Goal: Task Accomplishment & Management: Use online tool/utility

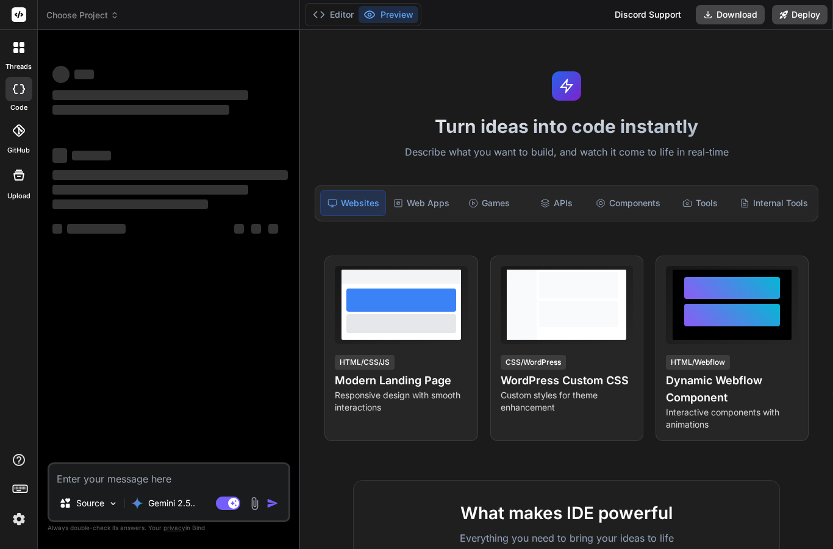
scroll to position [22, 0]
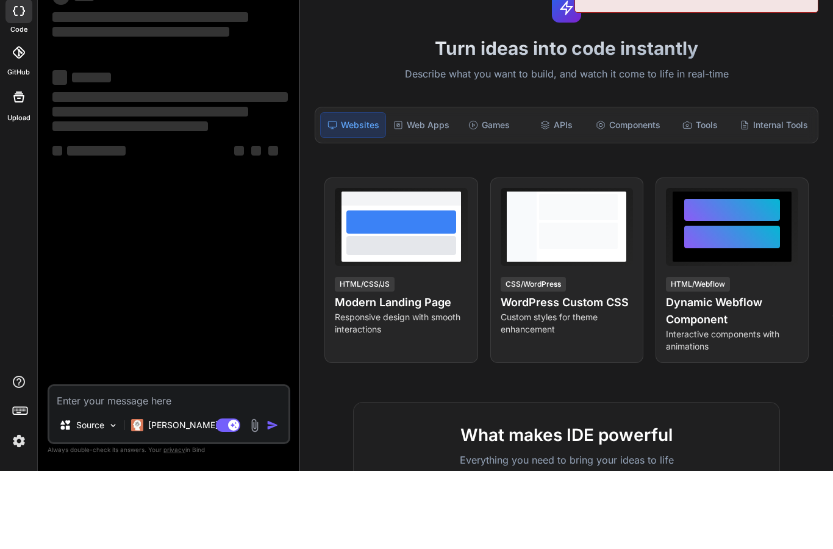
type textarea "x"
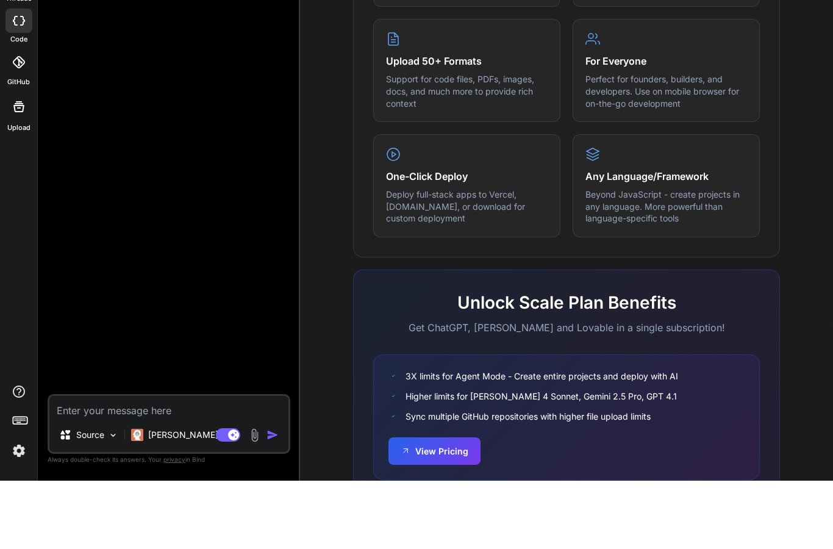
scroll to position [591, 0]
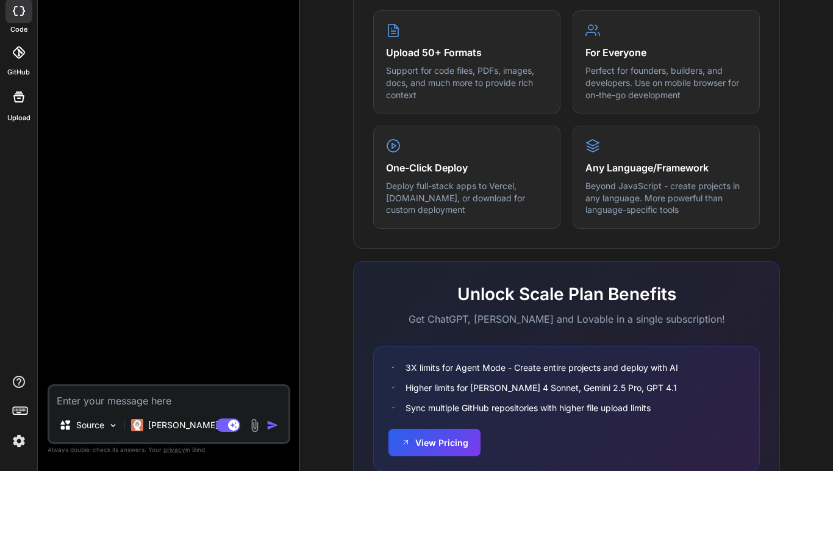
click at [20, 509] on img at bounding box center [19, 519] width 21 height 21
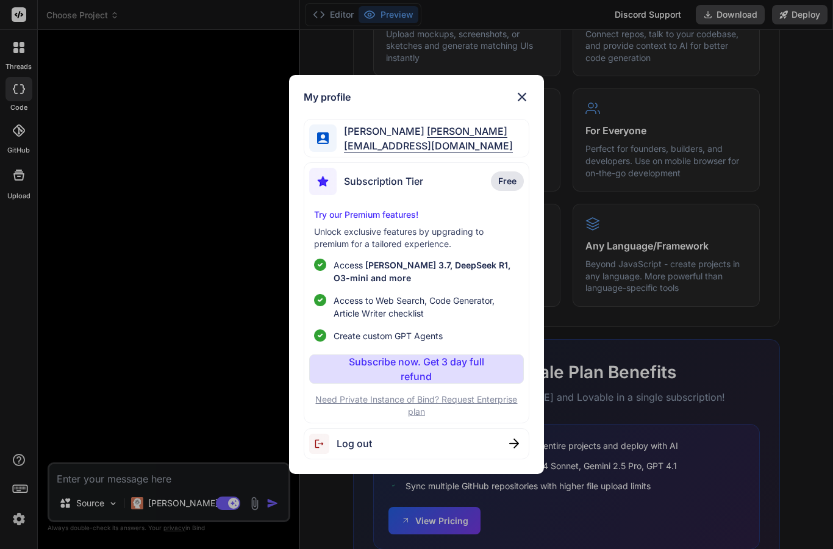
click at [522, 99] on img at bounding box center [522, 97] width 15 height 15
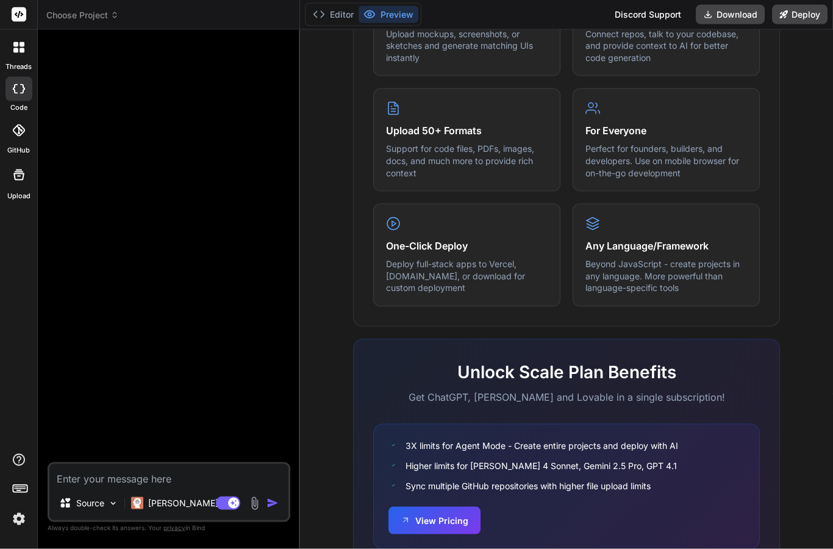
scroll to position [0, 0]
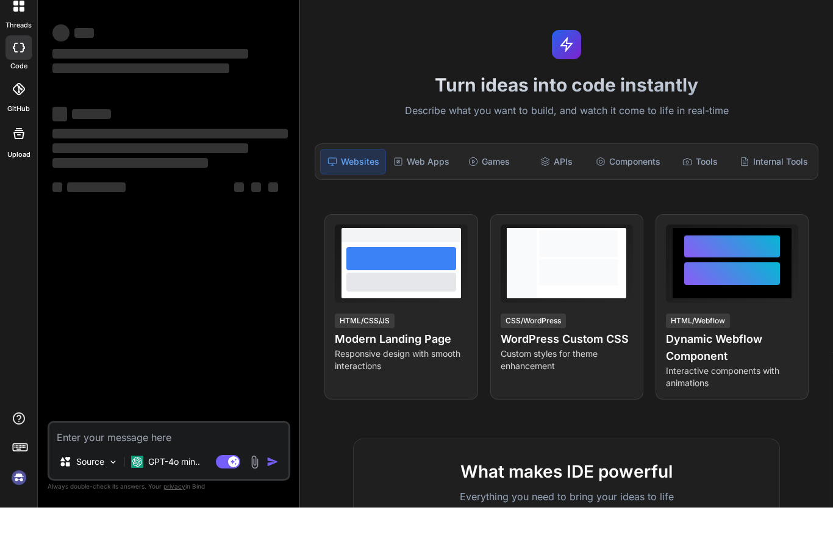
scroll to position [49, 0]
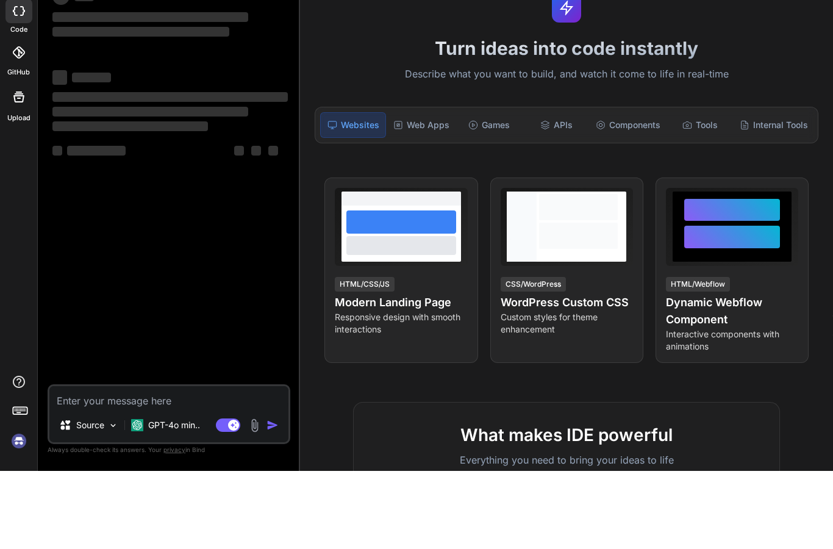
click at [18, 509] on img at bounding box center [19, 519] width 21 height 21
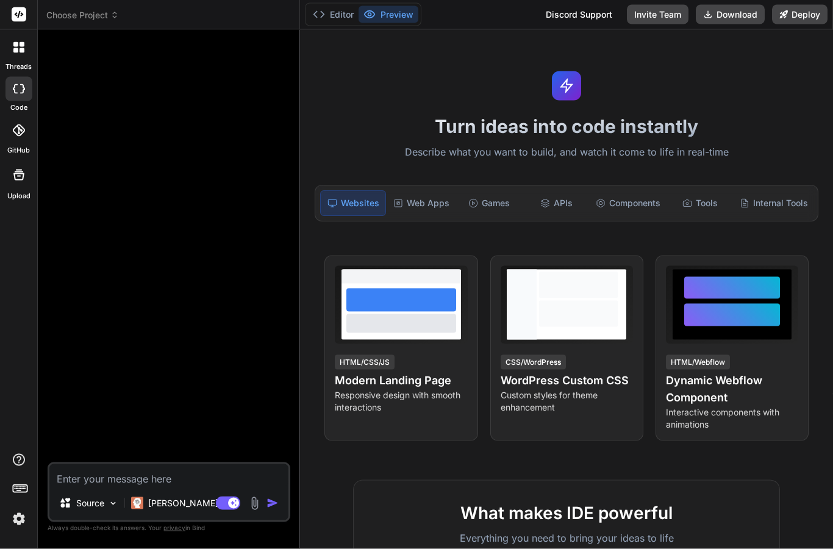
scroll to position [0, 0]
click at [80, 18] on span "Choose Project" at bounding box center [82, 15] width 73 height 12
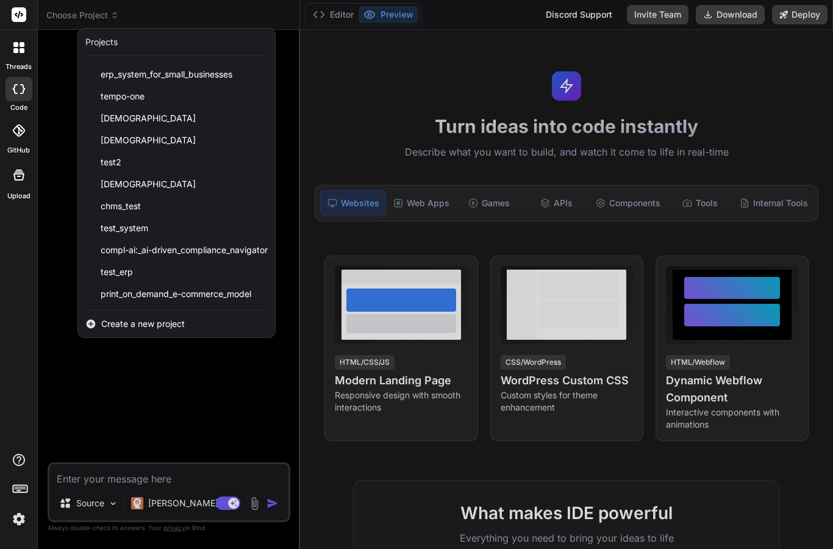
scroll to position [41, 0]
click at [118, 296] on span "print_on_demand_e-commerce_model" at bounding box center [176, 294] width 151 height 12
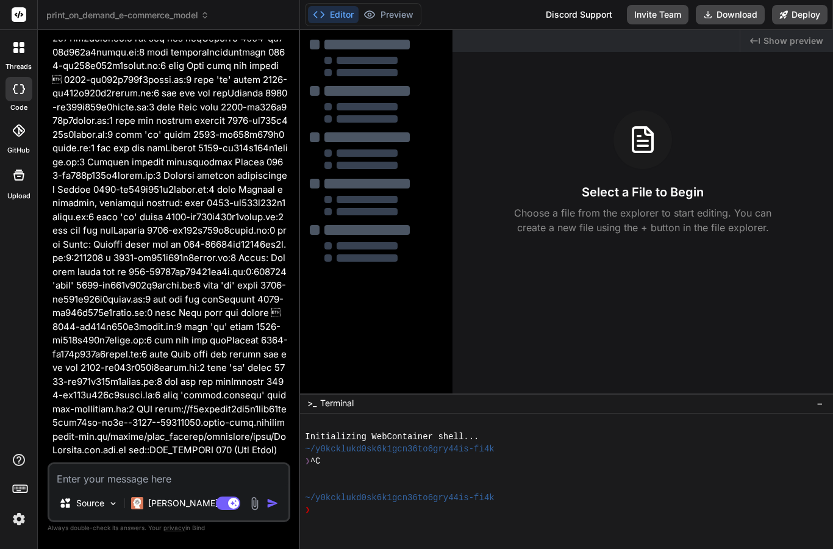
scroll to position [12673, 0]
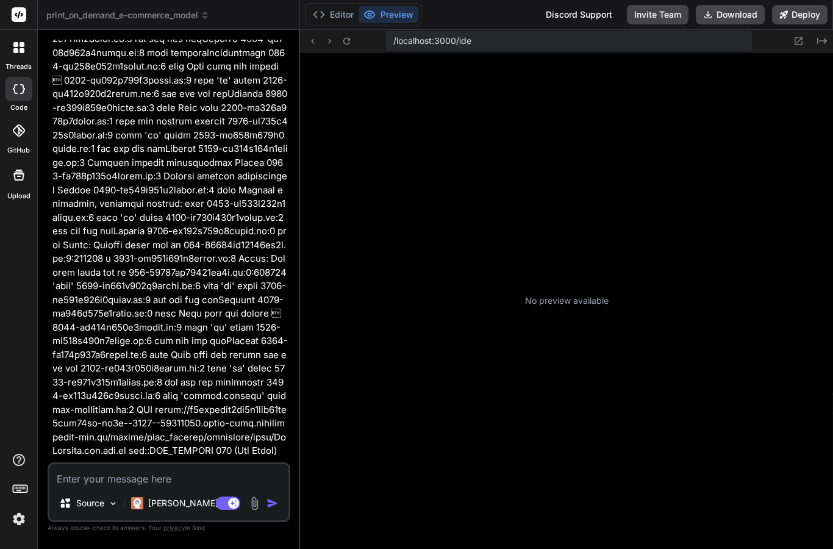
type textarea "x"
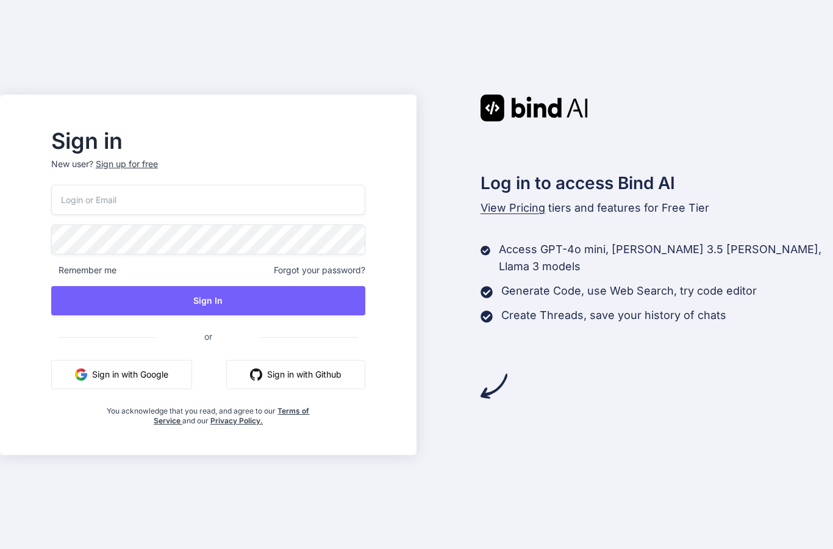
click at [123, 389] on button "Sign in with Google" at bounding box center [121, 374] width 141 height 29
